Goal: Task Accomplishment & Management: Use online tool/utility

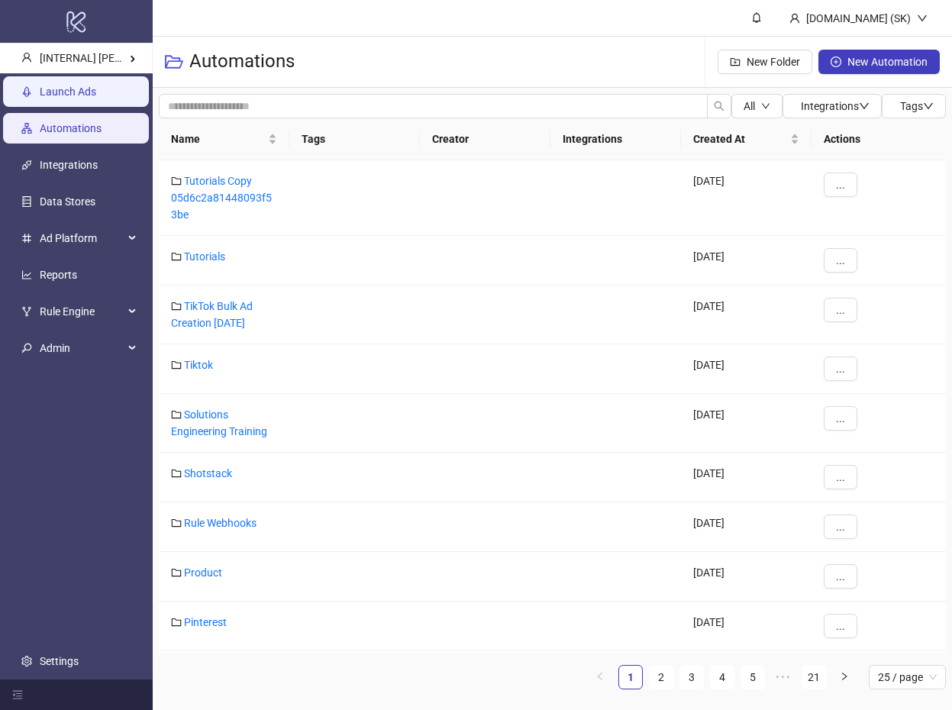
click at [96, 98] on link "Launch Ads" at bounding box center [68, 91] width 56 height 12
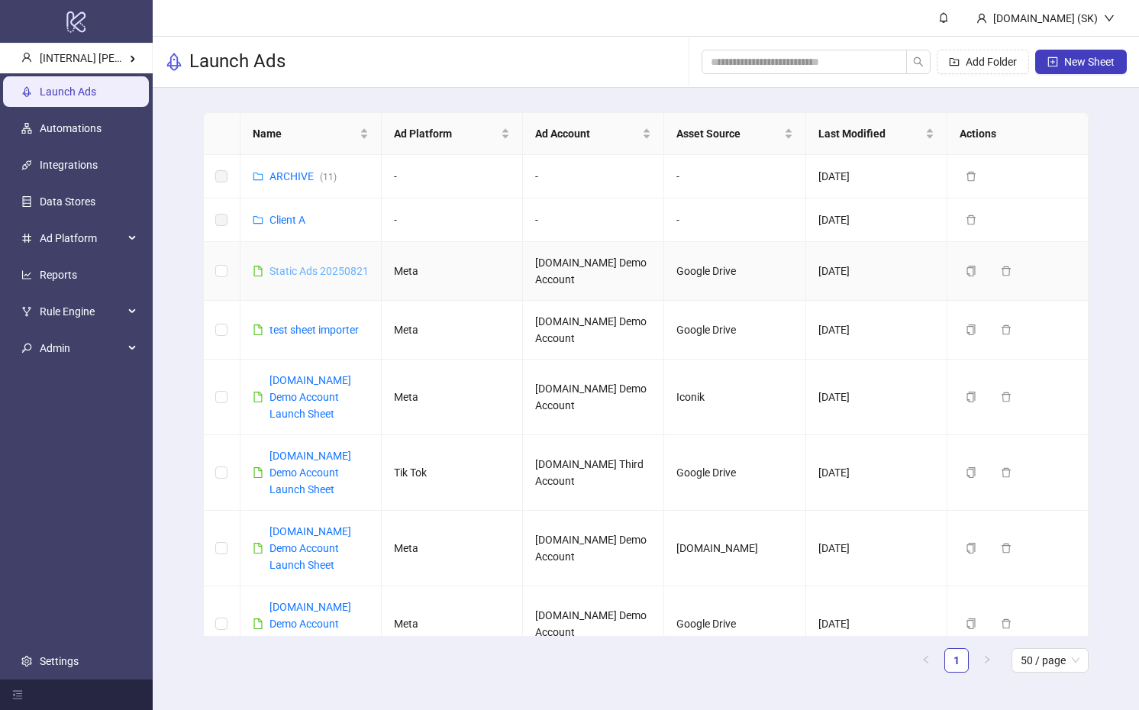
click at [310, 265] on link "Static Ads 20250821" at bounding box center [318, 271] width 99 height 12
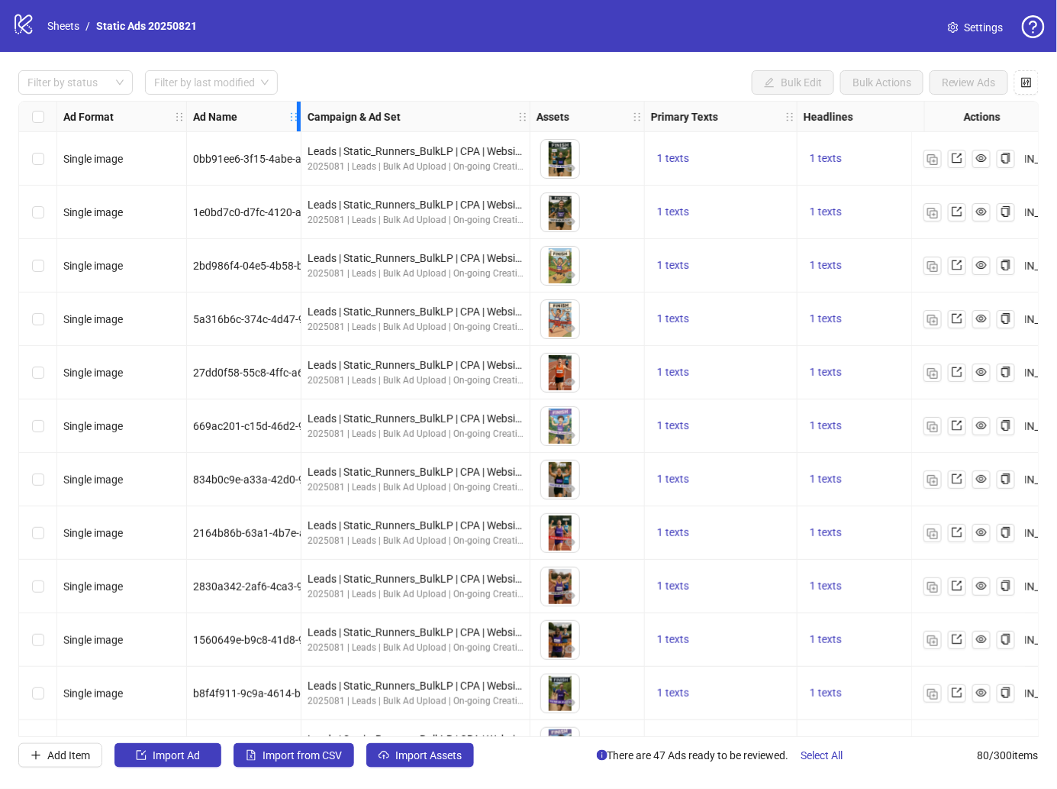
drag, startPoint x: 490, startPoint y: 111, endPoint x: 143, endPoint y: 113, distance: 347.3
click at [143, 117] on div "Ad Format Ad Name Campaign & Ad Set Assets Primary Texts Headlines Destination …" at bounding box center [607, 117] width 1100 height 0
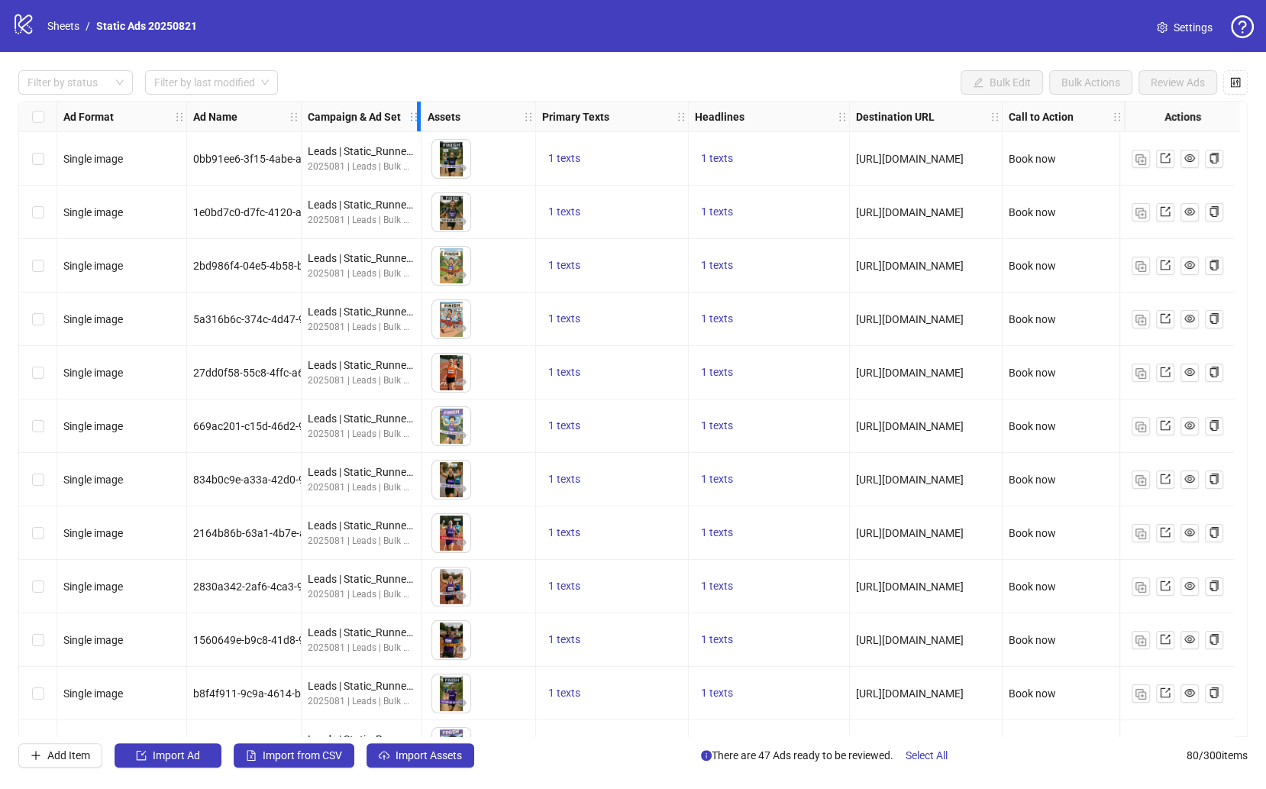
drag, startPoint x: 525, startPoint y: 109, endPoint x: 391, endPoint y: 109, distance: 134.4
click at [391, 109] on div "Campaign & Ad Set" at bounding box center [362, 117] width 120 height 31
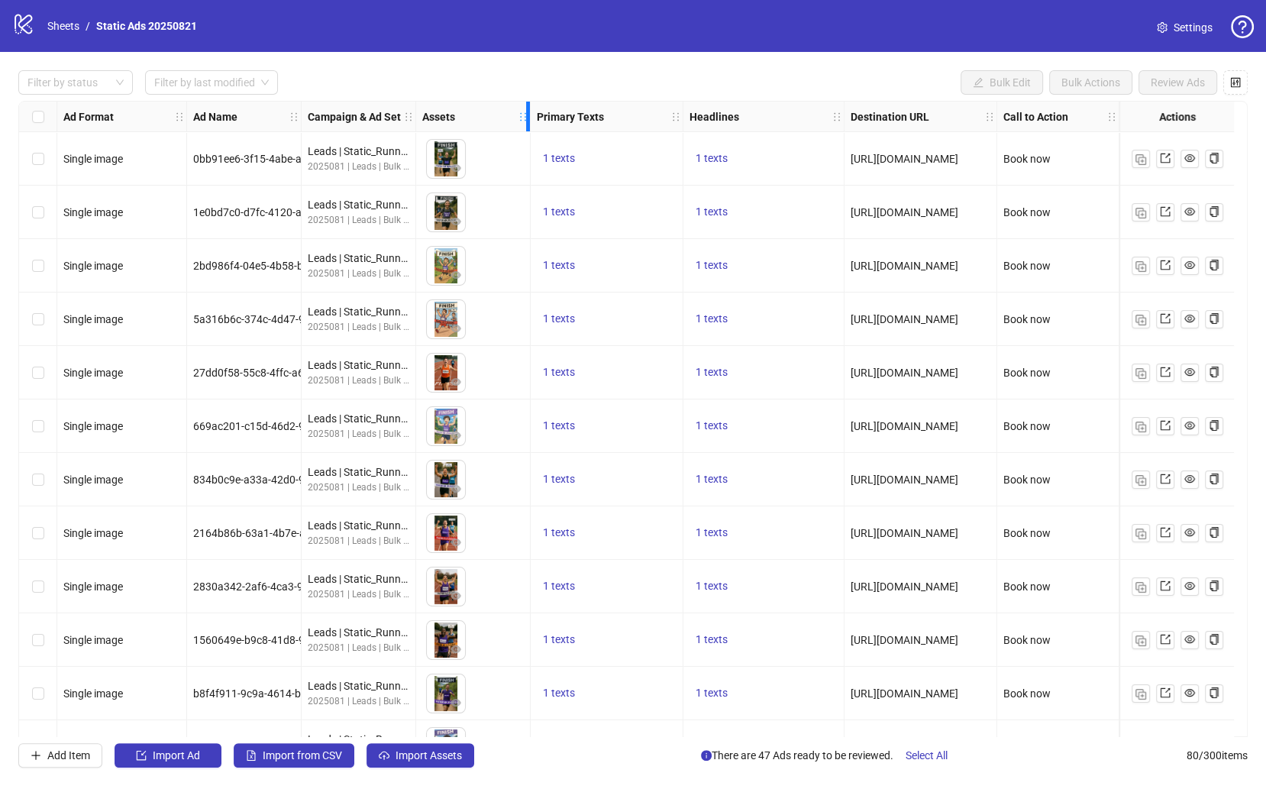
drag, startPoint x: 526, startPoint y: 114, endPoint x: 461, endPoint y: 121, distance: 65.2
click at [460, 121] on div "Assets" at bounding box center [473, 117] width 115 height 31
click at [410, 709] on span "Import Assets" at bounding box center [428, 755] width 66 height 12
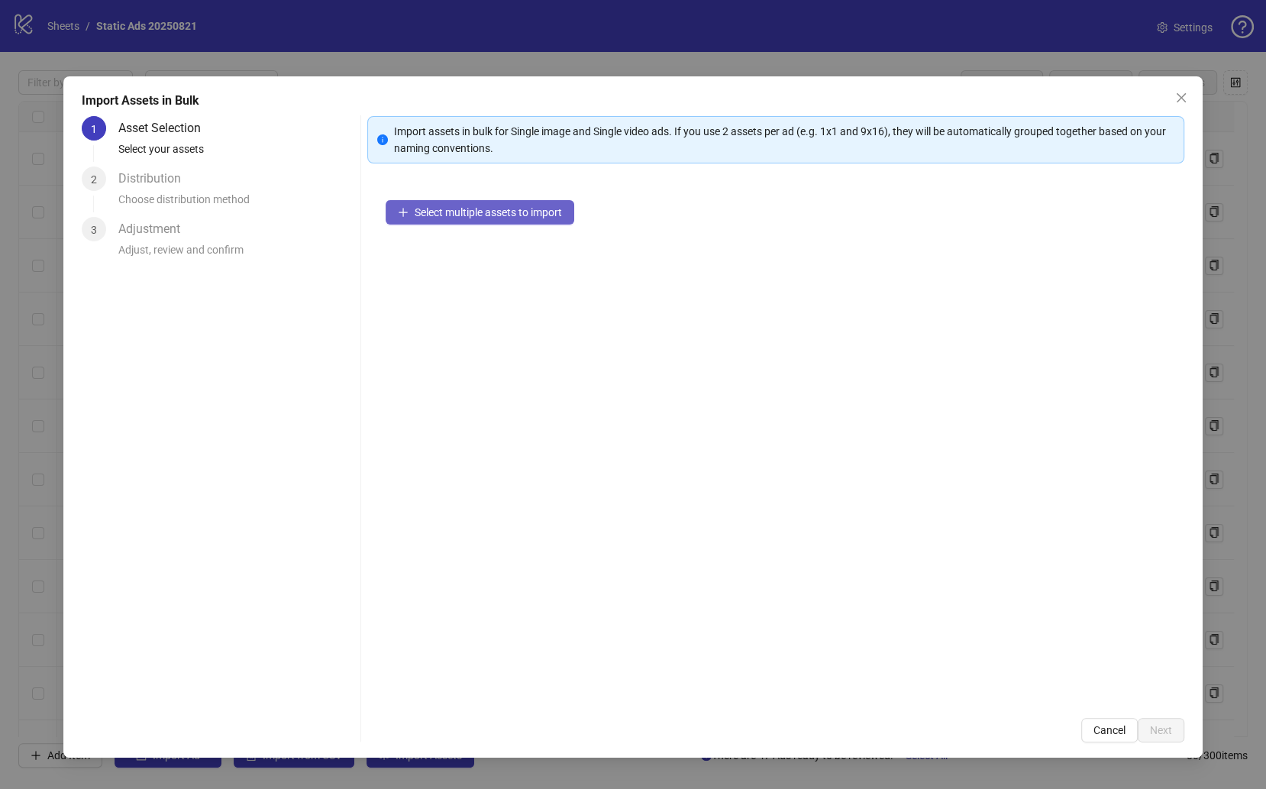
click at [525, 211] on span "Select multiple assets to import" at bounding box center [488, 212] width 147 height 12
